Goal: Navigation & Orientation: Find specific page/section

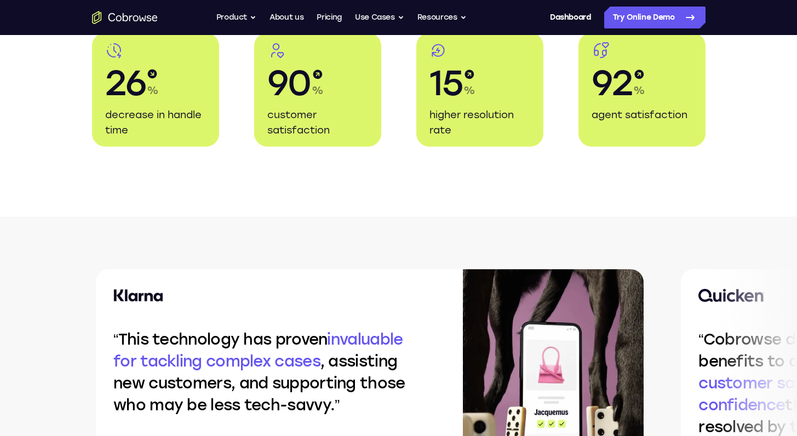
scroll to position [2126, 0]
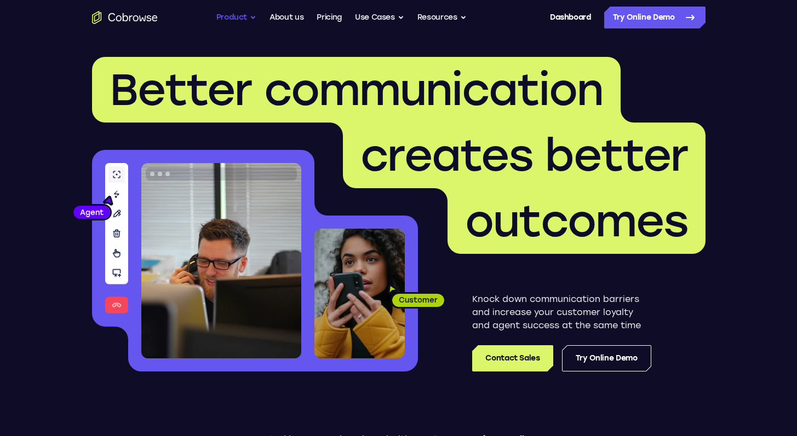
click at [244, 25] on button "Product" at bounding box center [236, 18] width 41 height 22
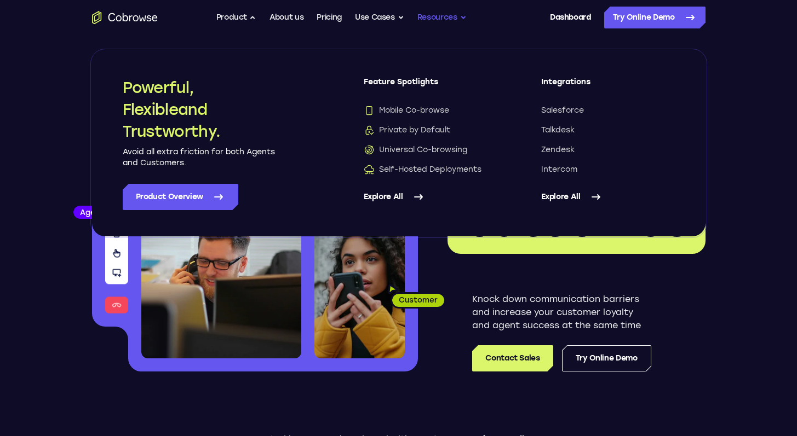
click at [463, 19] on button "Resources" at bounding box center [441, 18] width 49 height 22
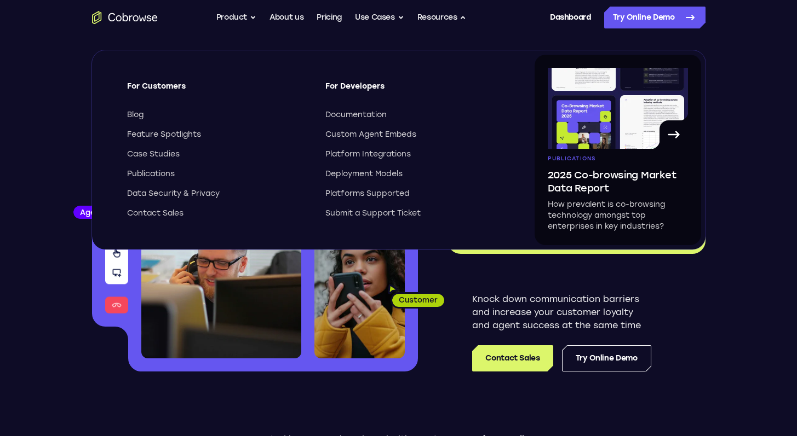
scroll to position [426, 0]
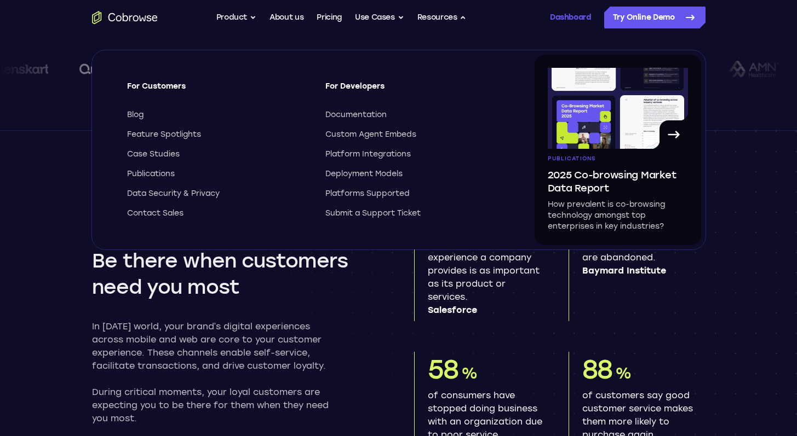
click at [576, 18] on link "Dashboard" at bounding box center [570, 18] width 41 height 22
